Goal: Information Seeking & Learning: Learn about a topic

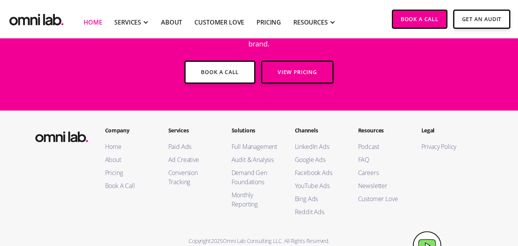
scroll to position [2826, 0]
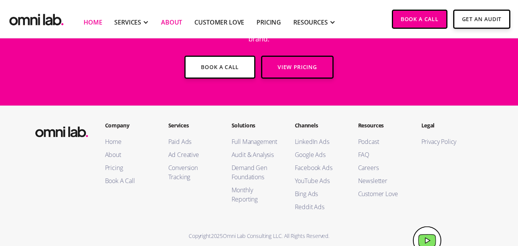
click at [171, 21] on link "About" at bounding box center [171, 22] width 21 height 9
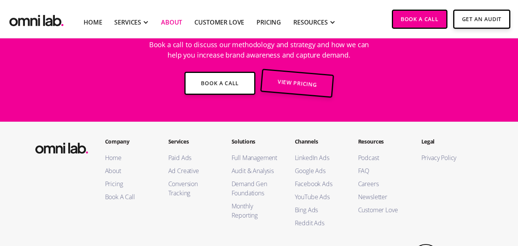
scroll to position [1545, 0]
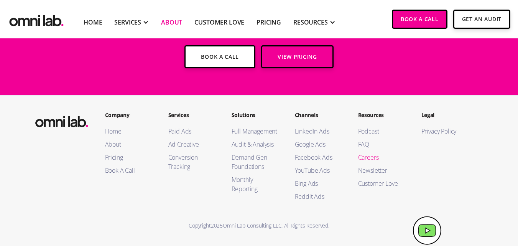
click at [368, 159] on link "Careers" at bounding box center [382, 157] width 48 height 9
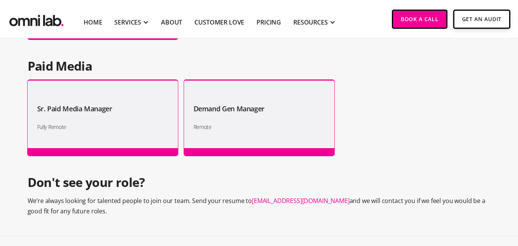
scroll to position [755, 0]
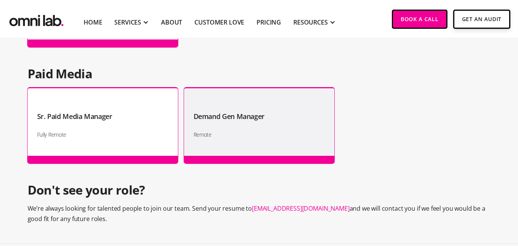
click at [70, 117] on h1 "Sr. Paid Media Manager" at bounding box center [74, 116] width 75 height 12
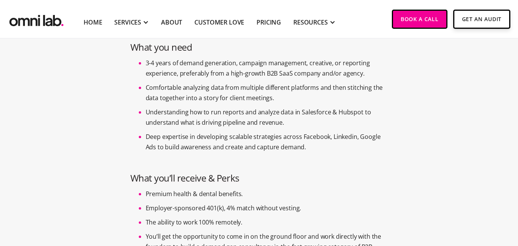
scroll to position [507, 0]
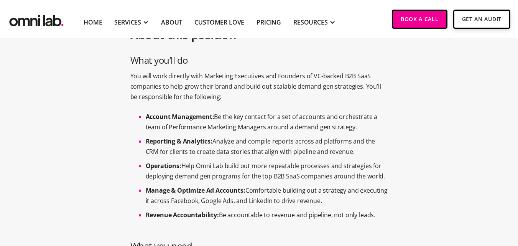
scroll to position [0, 0]
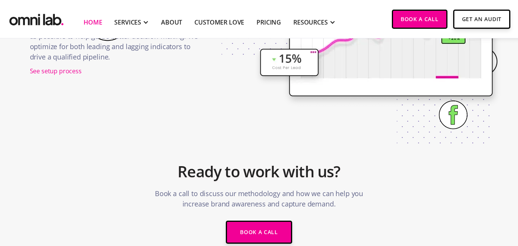
scroll to position [2826, 0]
